Goal: Task Accomplishment & Management: Manage account settings

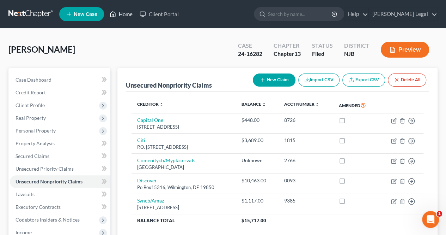
click at [120, 15] on link "Home" at bounding box center [121, 14] width 30 height 13
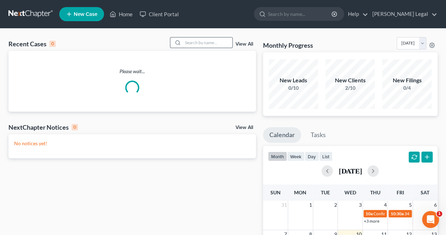
click at [188, 42] on input "search" at bounding box center [207, 42] width 49 height 10
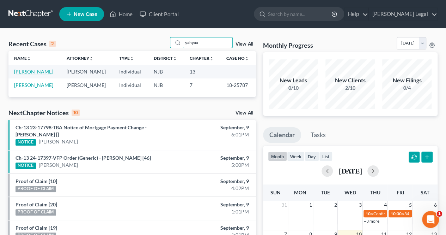
type input "yahyaa"
click at [23, 72] on link "[PERSON_NAME]" at bounding box center [33, 71] width 39 height 6
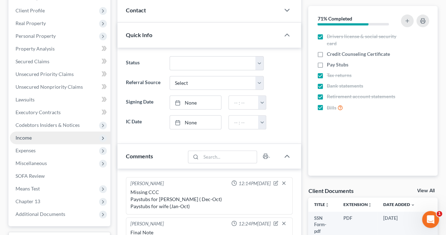
scroll to position [106, 0]
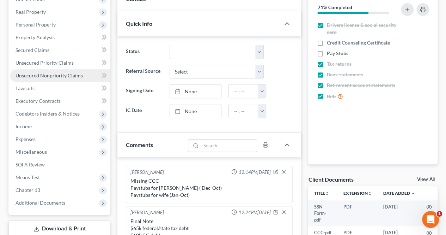
click at [79, 77] on span "Unsecured Nonpriority Claims" at bounding box center [49, 75] width 67 height 6
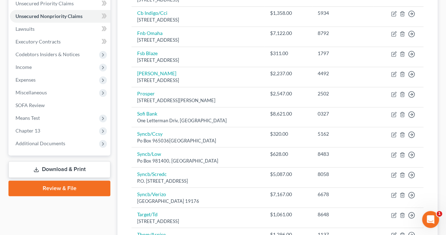
scroll to position [156, 0]
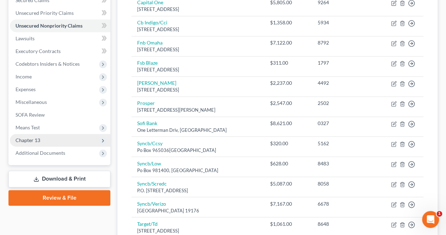
click at [85, 142] on span "Chapter 13" at bounding box center [60, 140] width 101 height 13
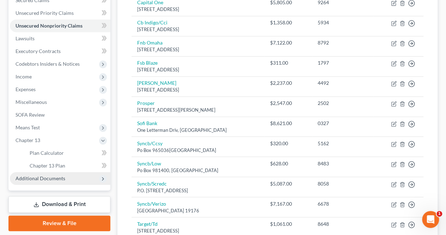
click at [71, 175] on span "Additional Documents" at bounding box center [60, 178] width 101 height 13
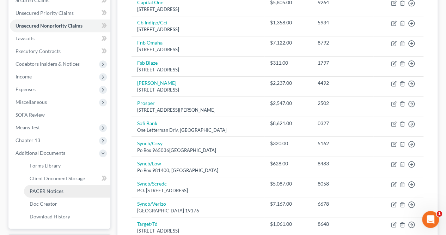
click at [71, 190] on link "PACER Notices" at bounding box center [67, 190] width 86 height 13
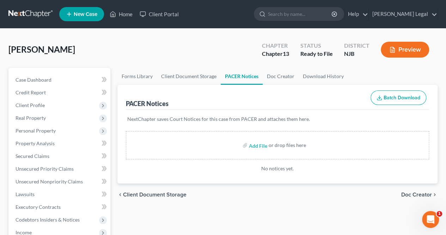
click at [143, 54] on div "[PERSON_NAME] Upgraded Chapter Chapter 13 Status Ready to File District NJB Pre…" at bounding box center [222, 52] width 429 height 31
click at [61, 151] on link "Secured Claims" at bounding box center [60, 156] width 101 height 13
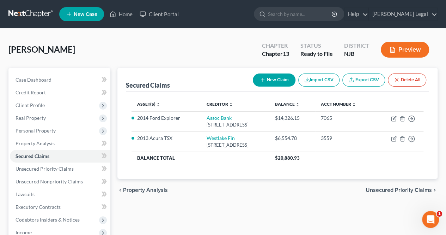
click at [216, 194] on div "chevron_left Property Analysis Unsecured Priority Claims chevron_right" at bounding box center [277, 189] width 320 height 23
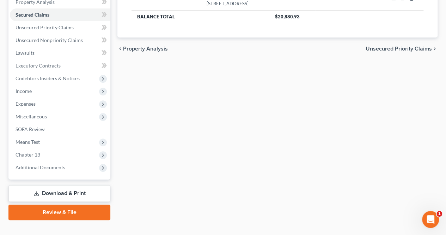
scroll to position [152, 0]
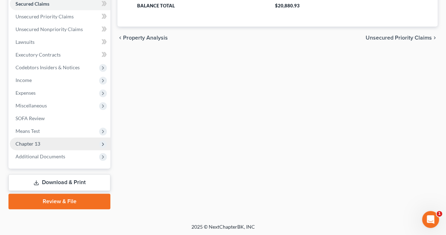
click at [72, 146] on span "Chapter 13" at bounding box center [60, 143] width 101 height 13
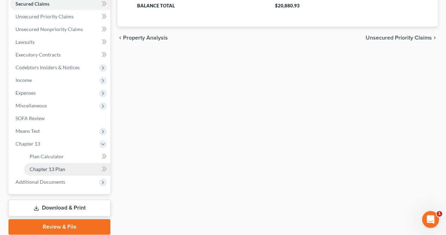
click at [62, 169] on span "Chapter 13 Plan" at bounding box center [48, 169] width 36 height 6
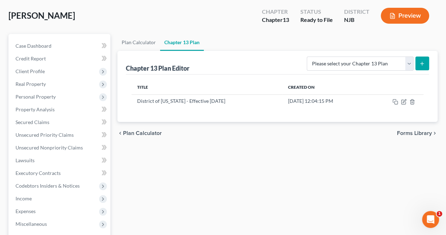
scroll to position [35, 0]
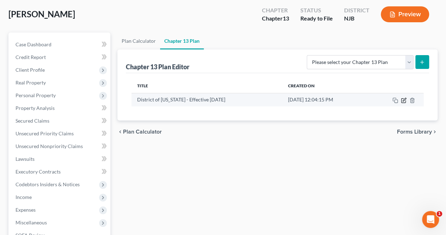
click at [406, 99] on icon "button" at bounding box center [404, 100] width 6 height 6
